Goal: Find specific page/section

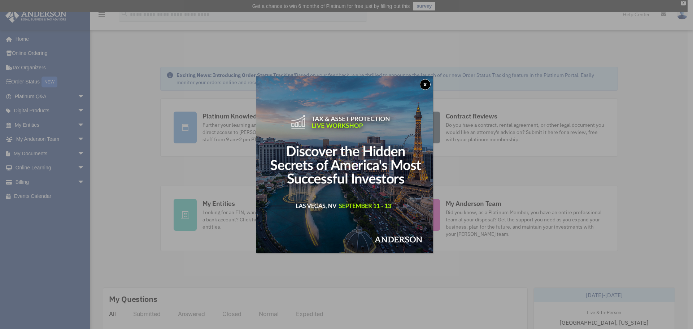
drag, startPoint x: 426, startPoint y: 85, endPoint x: 151, endPoint y: 140, distance: 280.5
click at [426, 85] on button "x" at bounding box center [425, 84] width 11 height 11
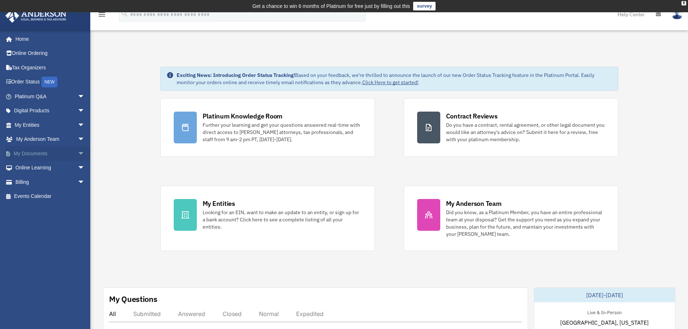
click at [78, 156] on span "arrow_drop_down" at bounding box center [85, 153] width 14 height 15
click at [40, 200] on link "Forms Library" at bounding box center [53, 196] width 86 height 14
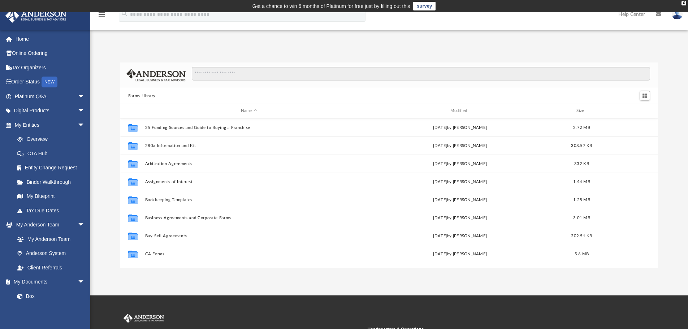
scroll to position [159, 532]
click at [225, 73] on input "Search files and folders" at bounding box center [421, 74] width 458 height 14
type input "**********"
